Goal: Navigation & Orientation: Understand site structure

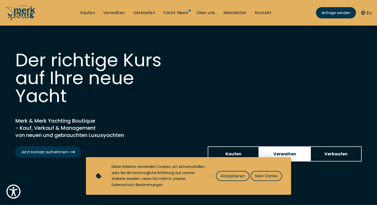
drag, startPoint x: 303, startPoint y: 147, endPoint x: 284, endPoint y: 146, distance: 18.7
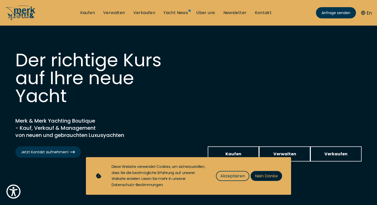
click at [268, 178] on span "Nein Danke" at bounding box center [266, 176] width 23 height 6
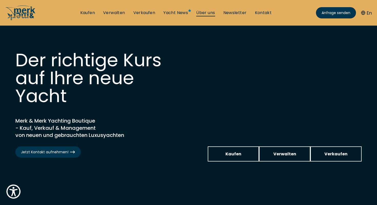
click at [201, 12] on link "Über uns" at bounding box center [205, 13] width 19 height 6
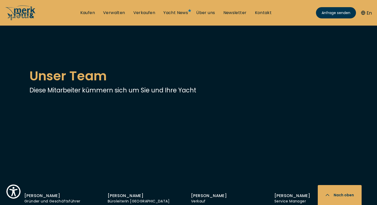
scroll to position [1293, 0]
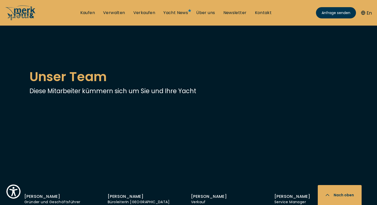
click at [323, 11] on span "Go to slide 2" at bounding box center [323, 8] width 6 height 6
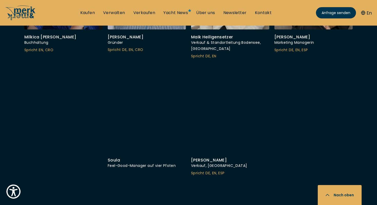
scroll to position [1751, 0]
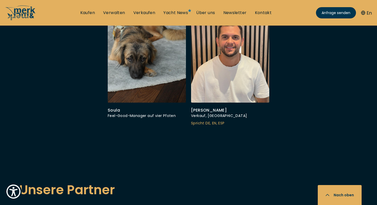
scroll to position [1828, 0]
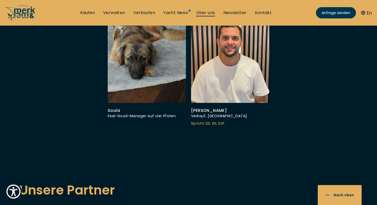
click at [208, 14] on link "Über uns" at bounding box center [205, 13] width 19 height 6
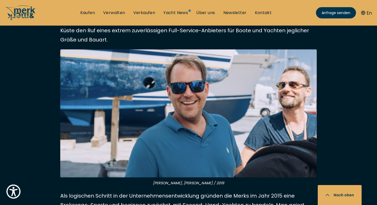
scroll to position [256, 0]
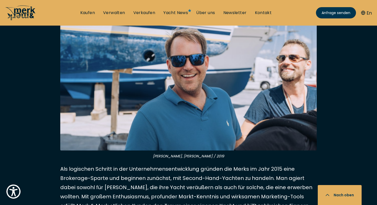
click at [17, 13] on icon at bounding box center [20, 10] width 31 height 8
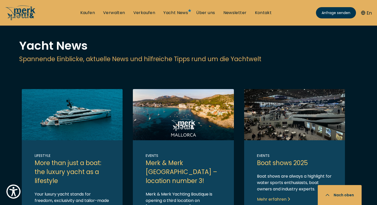
scroll to position [1073, 0]
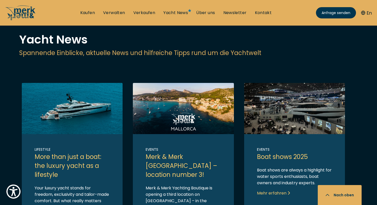
click at [168, 120] on link "Link to post" at bounding box center [183, 161] width 101 height 157
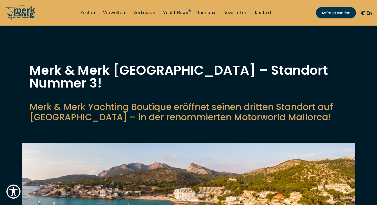
click at [230, 12] on link "Newsletter" at bounding box center [234, 13] width 23 height 6
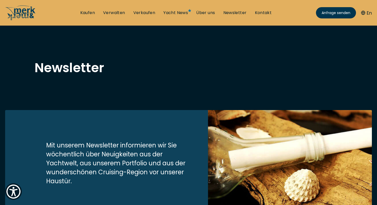
click at [198, 17] on ul "Kaufen Verwalten Verkaufen Yacht News Über uns Newsletter Kontakt Senden Sie un…" at bounding box center [176, 12] width 200 height 15
click at [208, 13] on link "Über uns" at bounding box center [205, 13] width 19 height 6
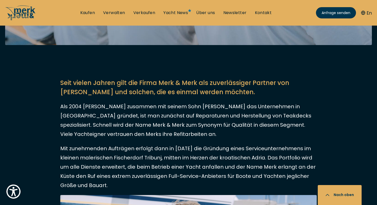
scroll to position [217, 0]
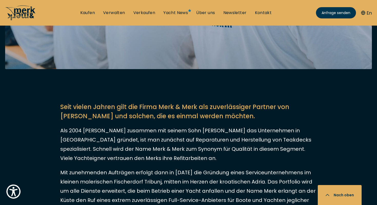
click at [34, 11] on icon at bounding box center [20, 12] width 31 height 15
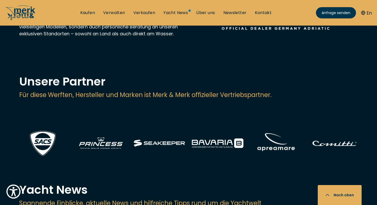
scroll to position [923, 0]
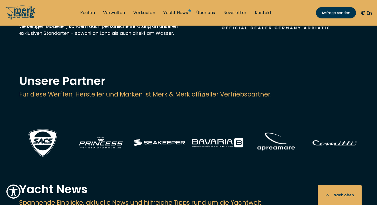
click at [48, 127] on img at bounding box center [43, 143] width 34 height 32
click at [107, 133] on img at bounding box center [101, 143] width 57 height 21
click at [158, 139] on img at bounding box center [159, 143] width 57 height 8
click at [218, 138] on img at bounding box center [217, 143] width 57 height 10
click at [270, 125] on img at bounding box center [276, 142] width 57 height 35
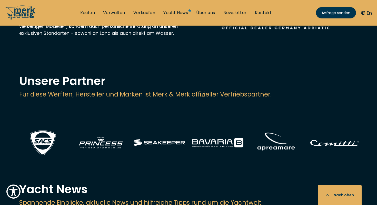
click at [335, 125] on img at bounding box center [334, 142] width 57 height 35
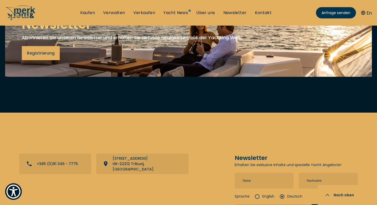
scroll to position [2045, 0]
